Goal: Information Seeking & Learning: Learn about a topic

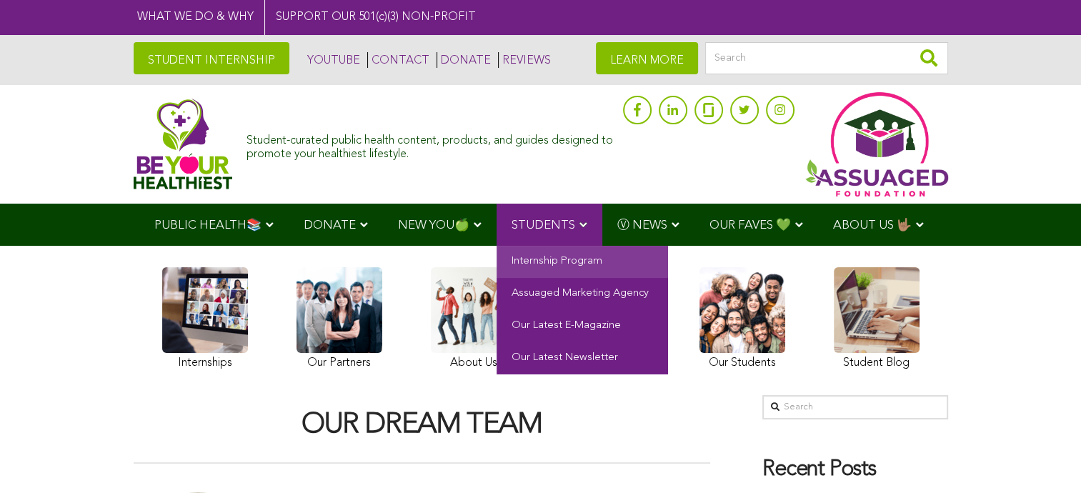
click at [560, 260] on link "Internship Program" at bounding box center [583, 262] width 172 height 32
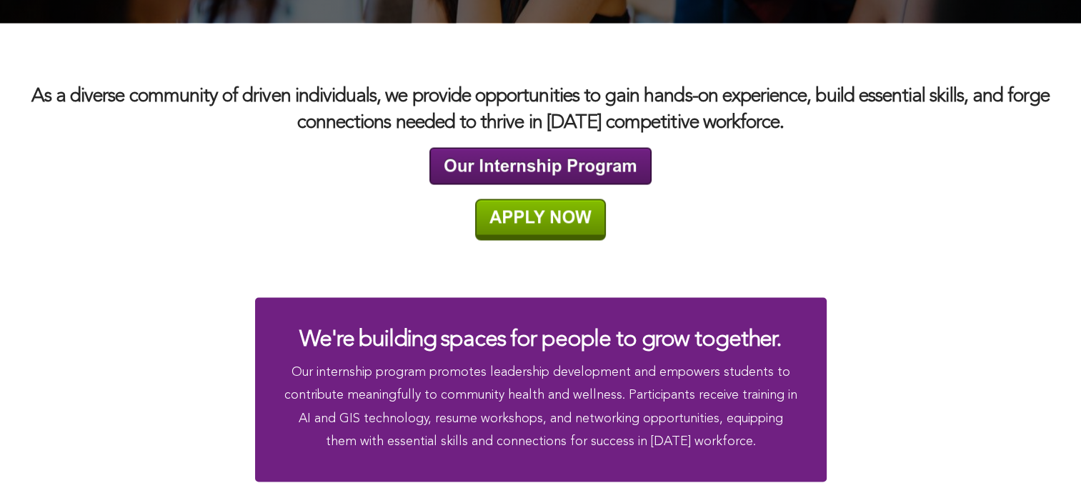
scroll to position [2461, 0]
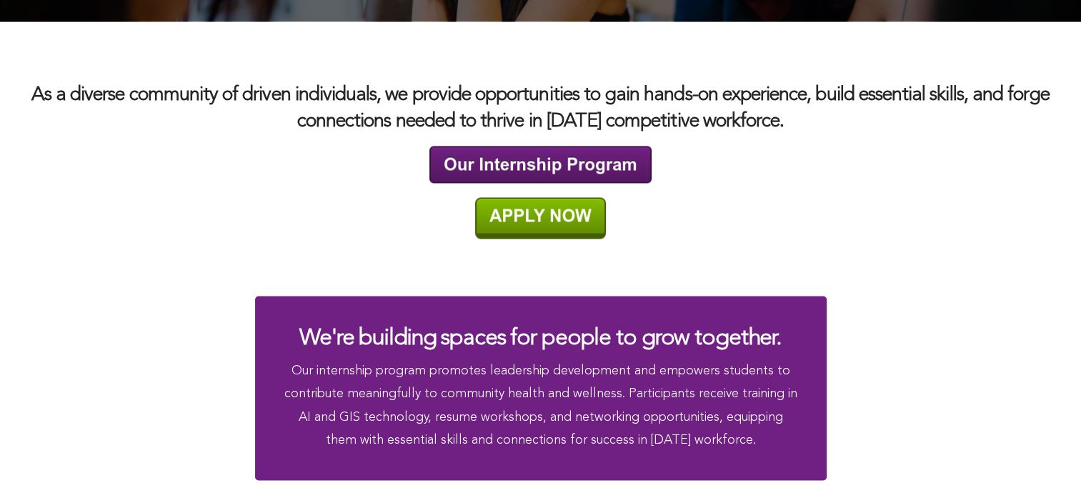
click at [558, 214] on img at bounding box center [540, 217] width 131 height 41
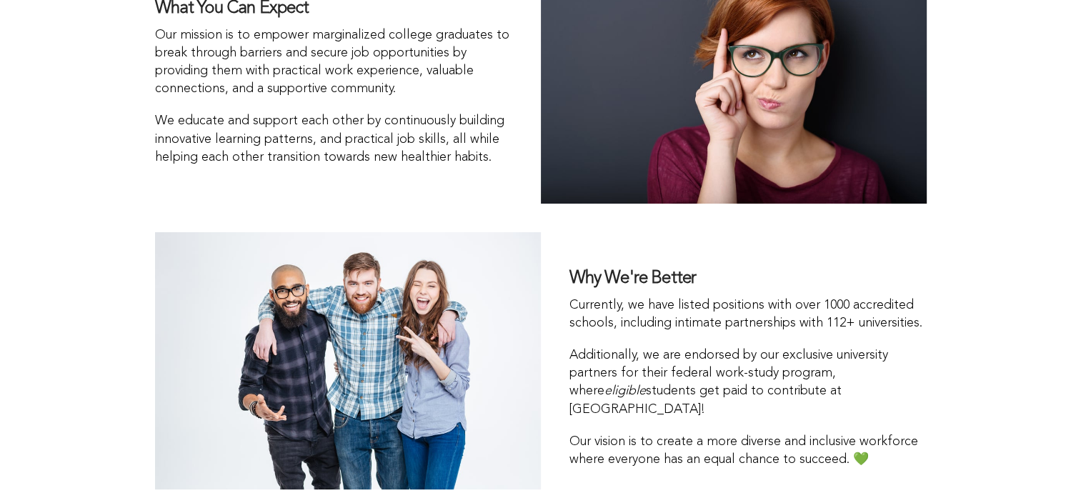
scroll to position [5347, 0]
